Goal: Check status: Check status

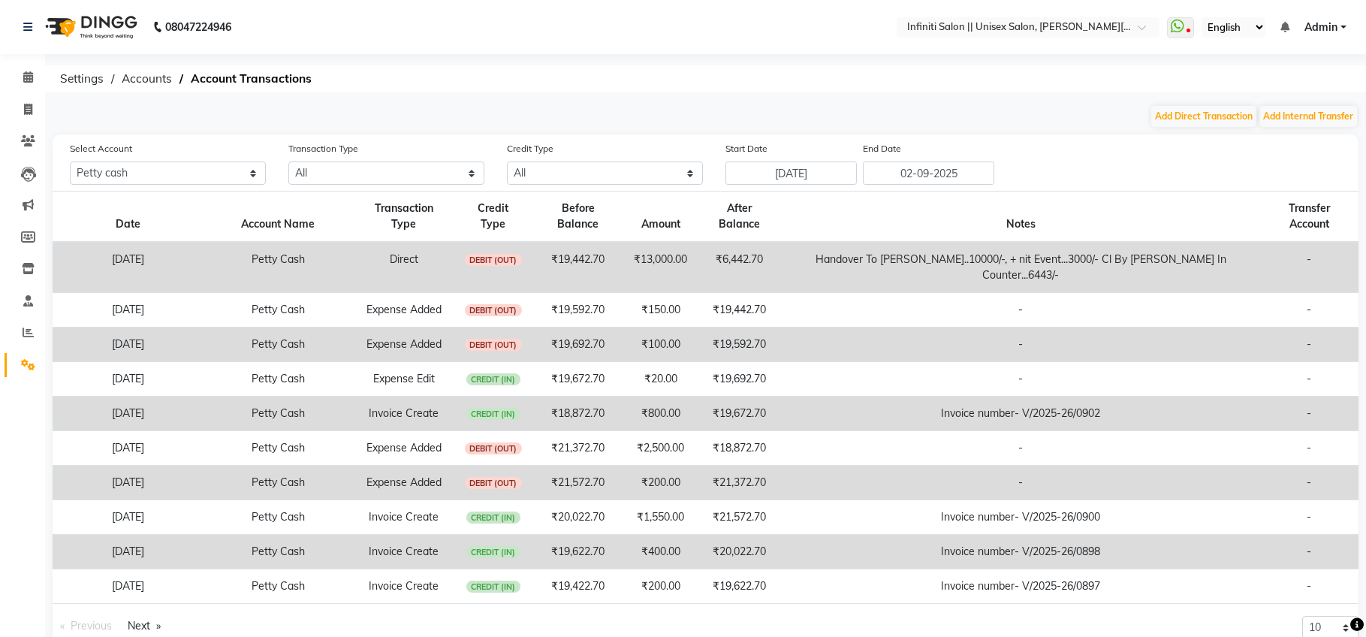
select select "7361"
click at [957, 32] on input "text" at bounding box center [1013, 28] width 218 height 15
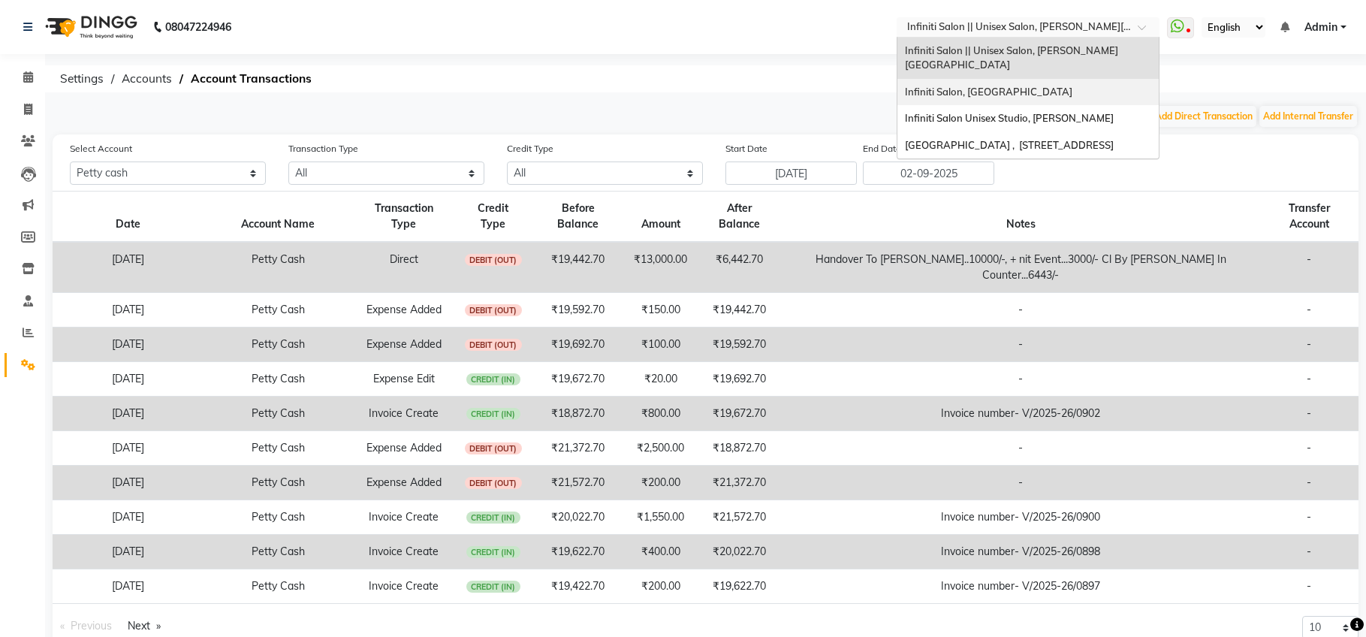
click at [957, 86] on span "Infiniti Salon, [GEOGRAPHIC_DATA]" at bounding box center [988, 92] width 167 height 12
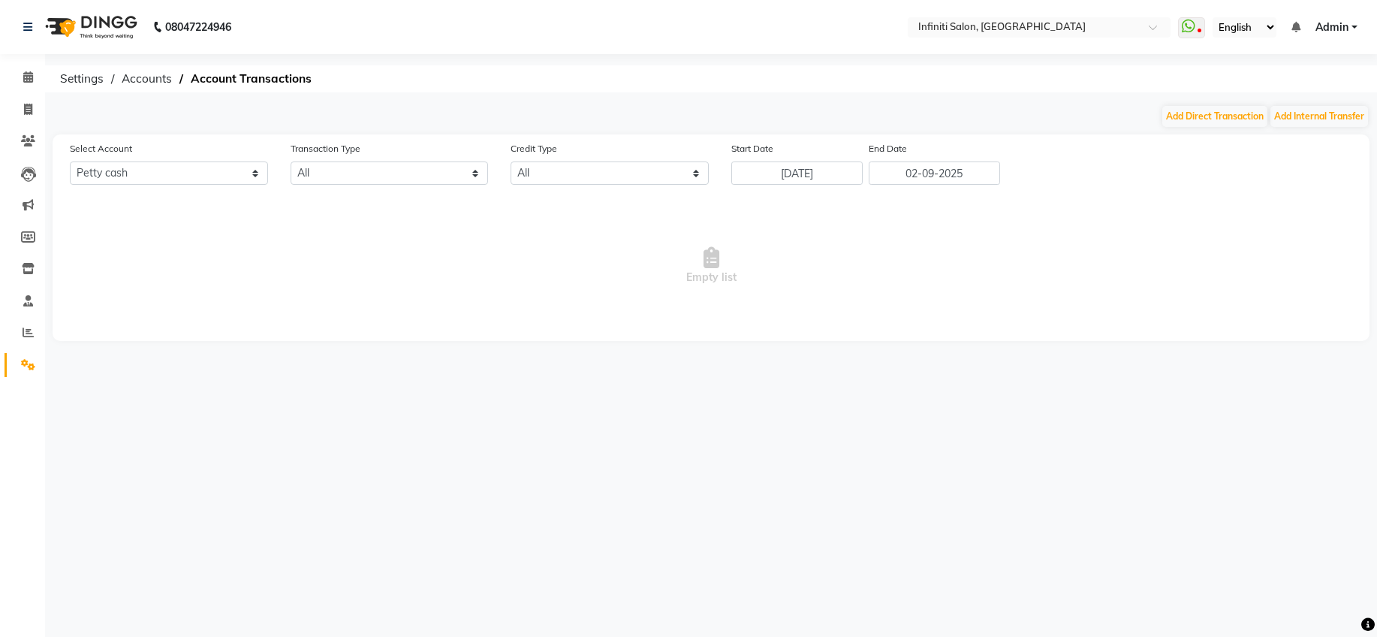
select select "4757"
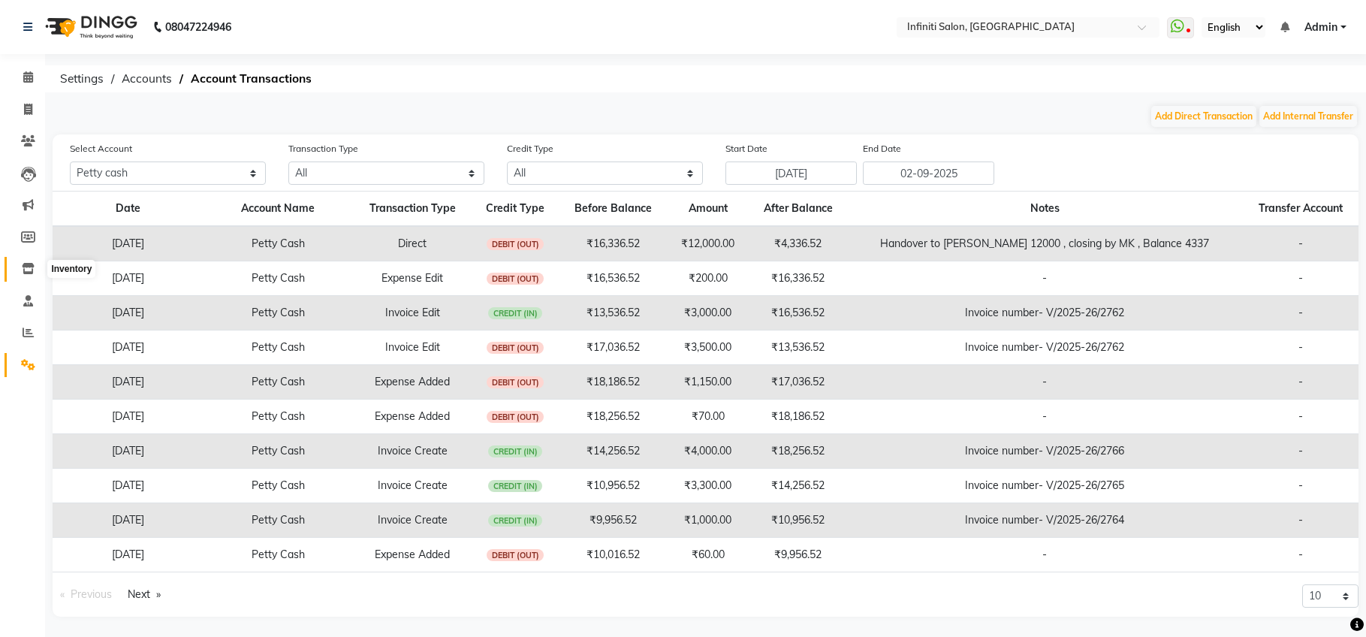
click at [29, 268] on icon at bounding box center [28, 268] width 13 height 11
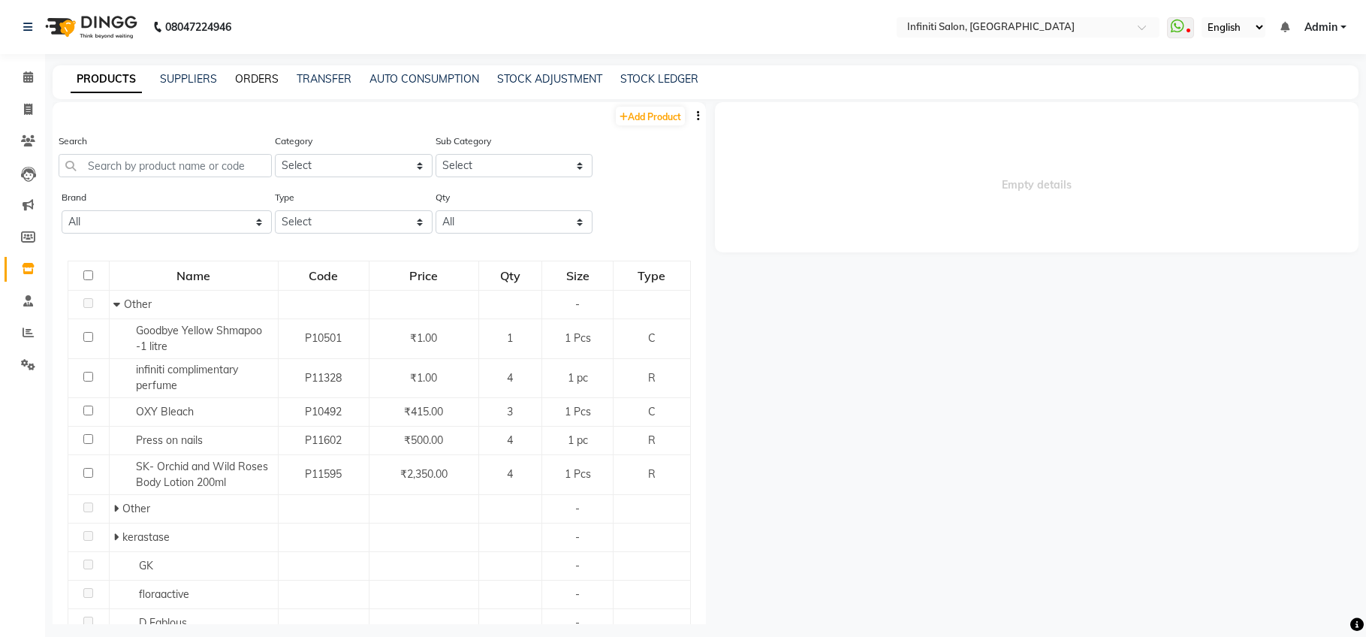
click at [244, 76] on link "ORDERS" at bounding box center [257, 79] width 44 height 14
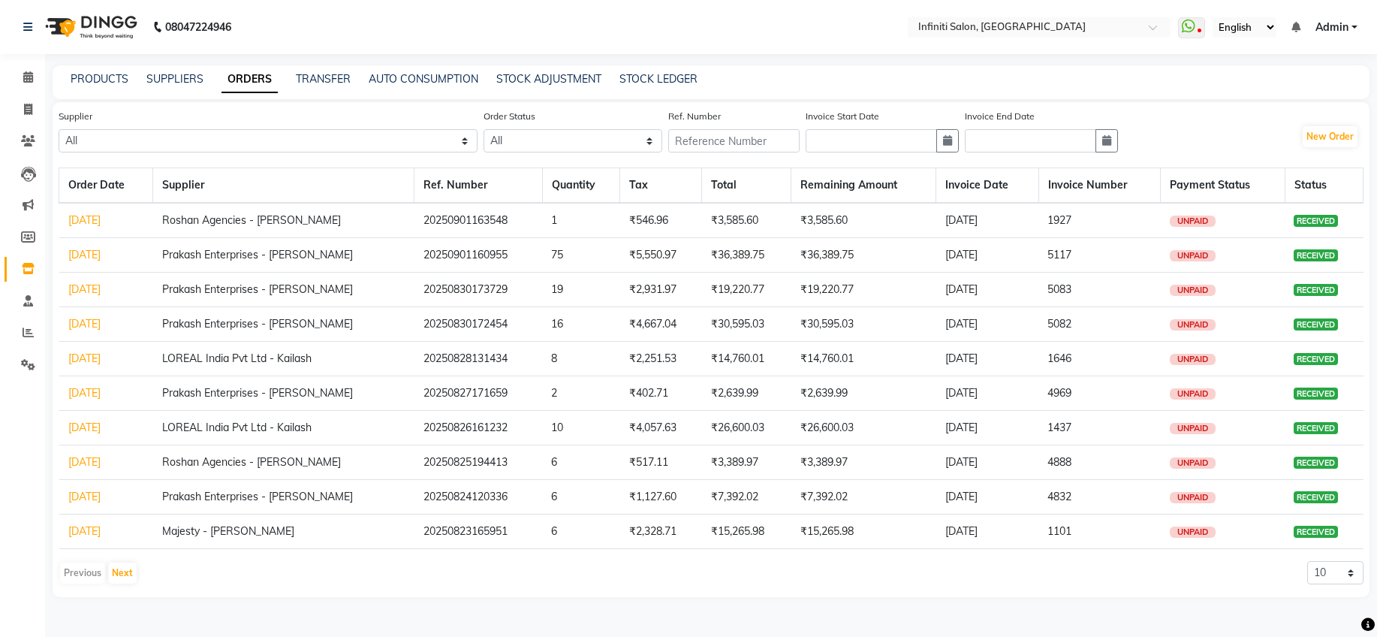
click at [101, 226] on link "[DATE]" at bounding box center [84, 220] width 32 height 14
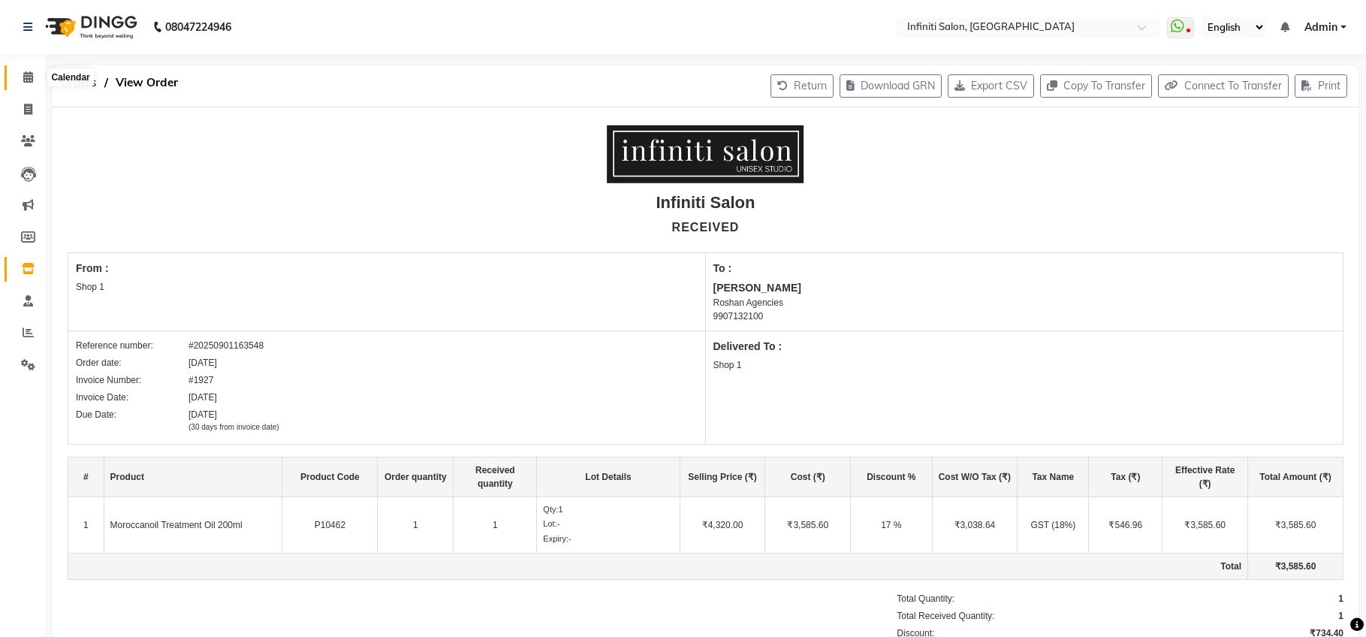
click at [29, 79] on icon at bounding box center [28, 76] width 10 height 11
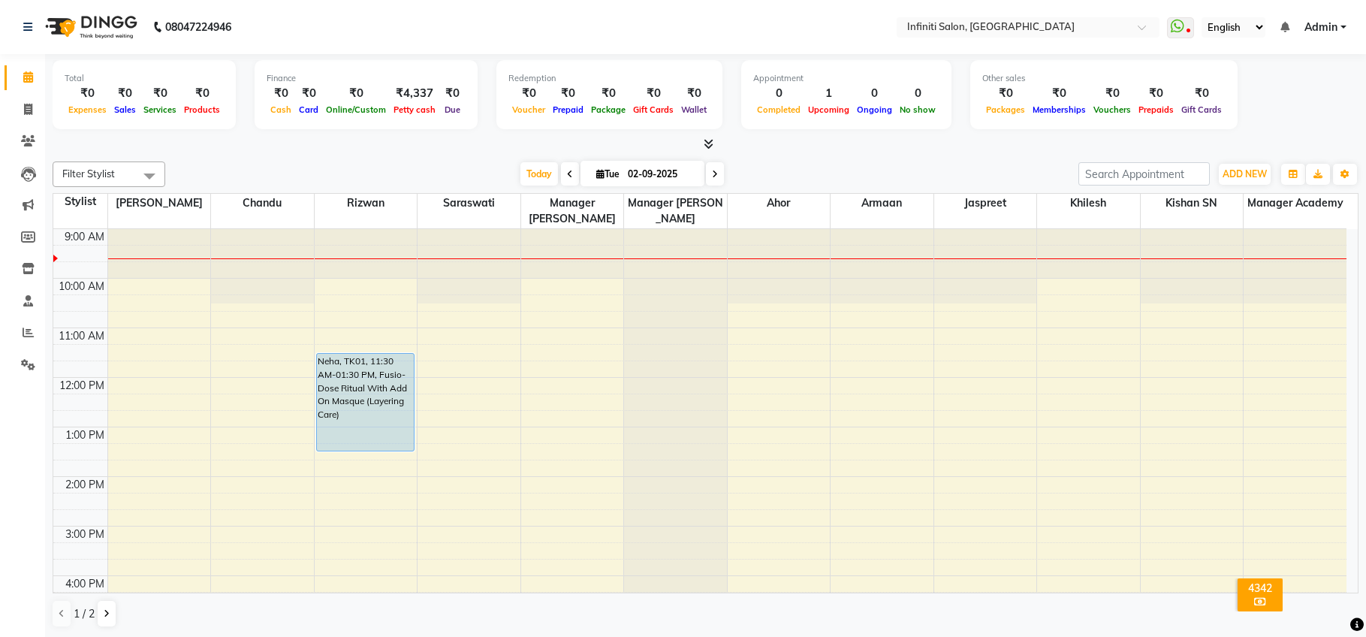
click at [711, 142] on icon at bounding box center [709, 143] width 10 height 11
